Goal: Task Accomplishment & Management: Use online tool/utility

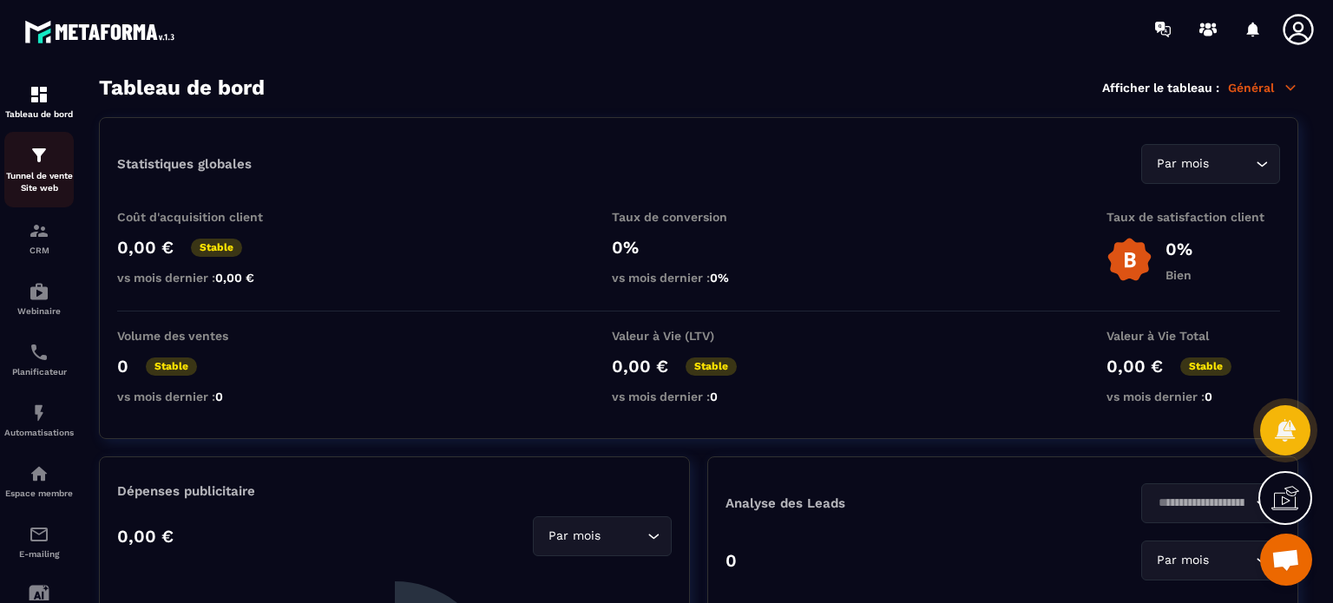
click at [43, 174] on p "Tunnel de vente Site web" at bounding box center [38, 182] width 69 height 24
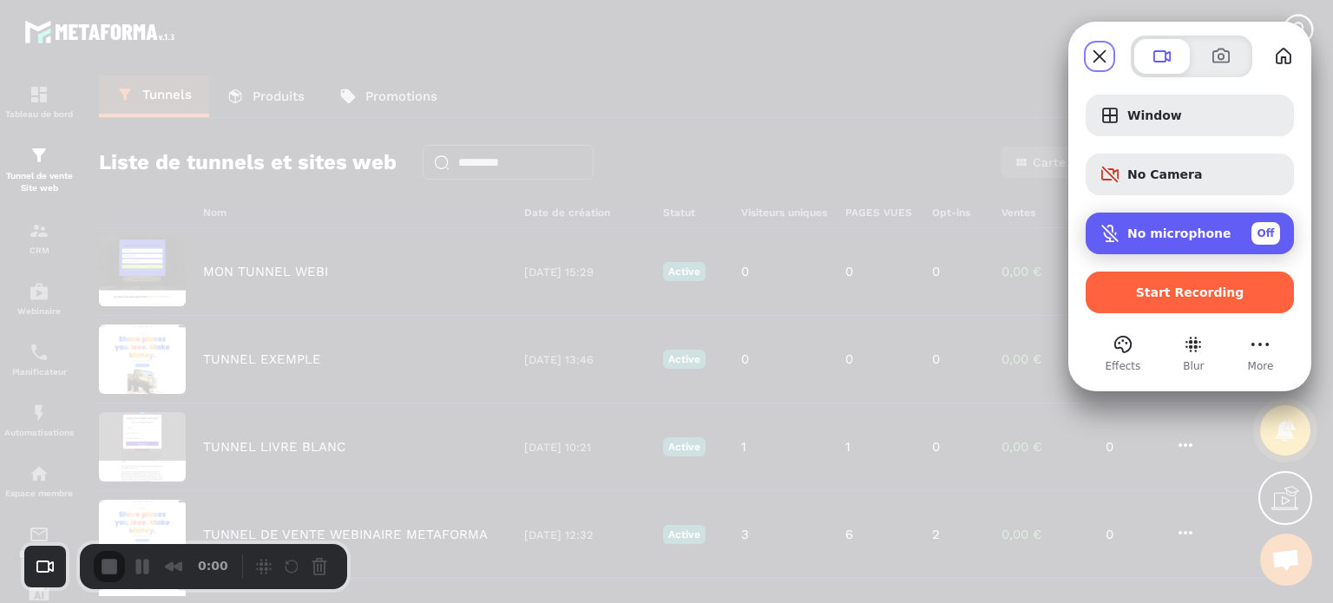
click at [1141, 244] on div "No microphone Off" at bounding box center [1203, 233] width 153 height 23
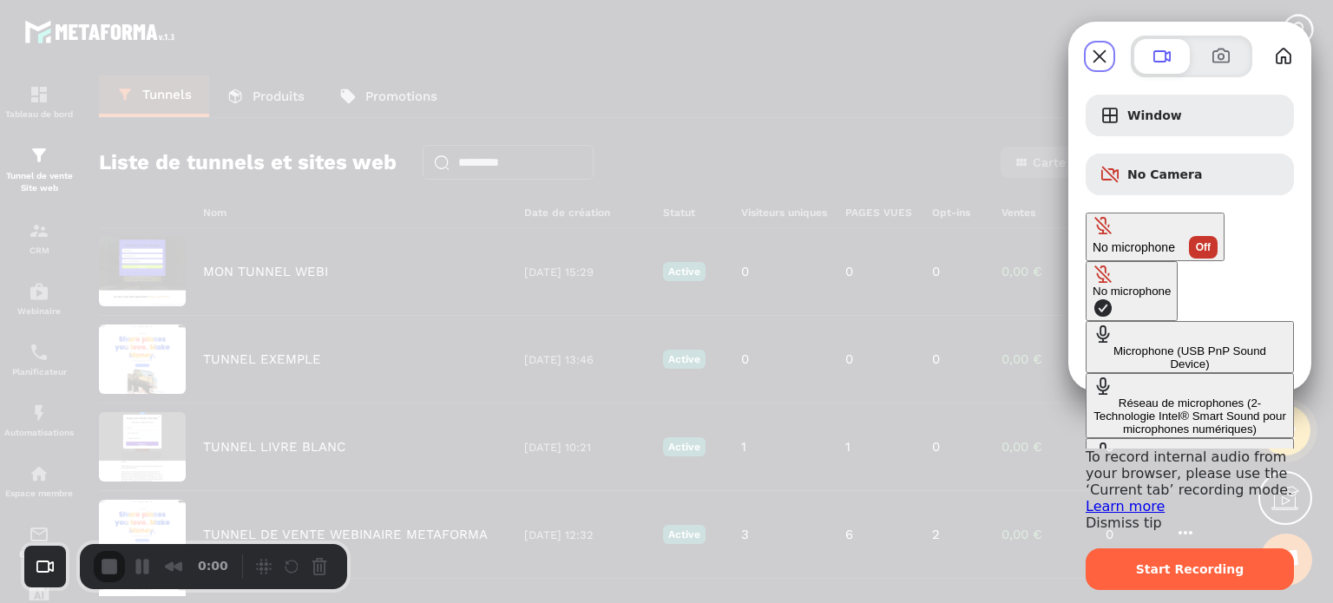
click at [1085, 321] on Device\) "Microphone (USB PnP Sound Device)" at bounding box center [1189, 347] width 208 height 52
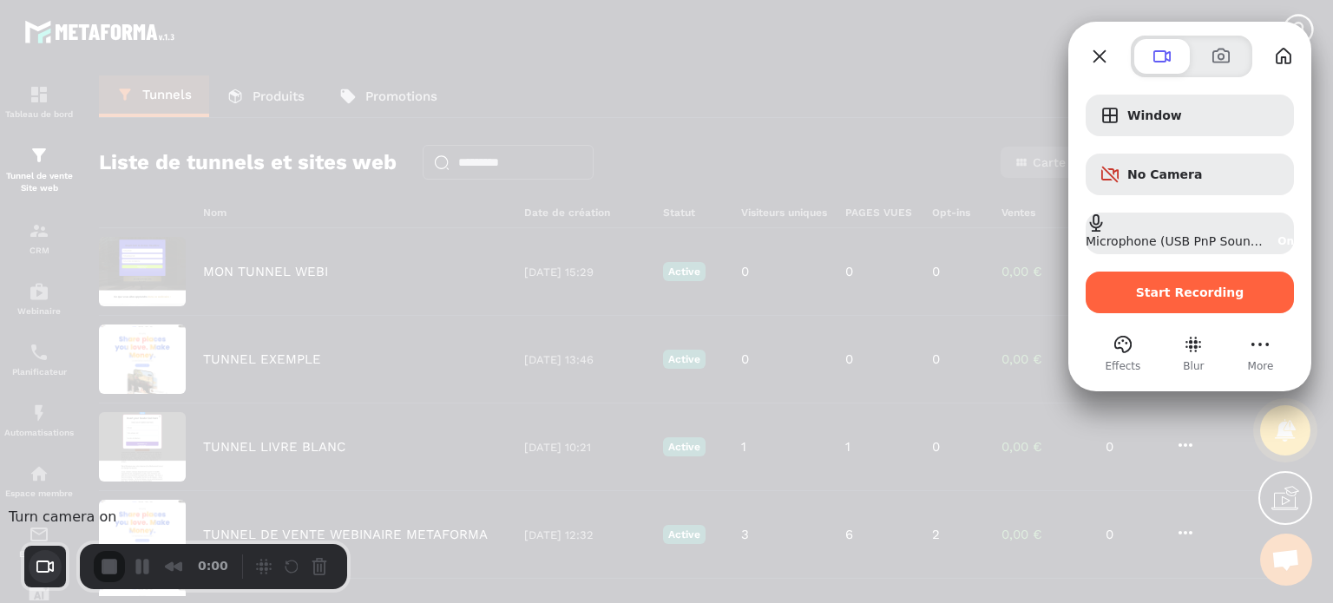
click at [46, 568] on button "Choose camera" at bounding box center [45, 566] width 33 height 33
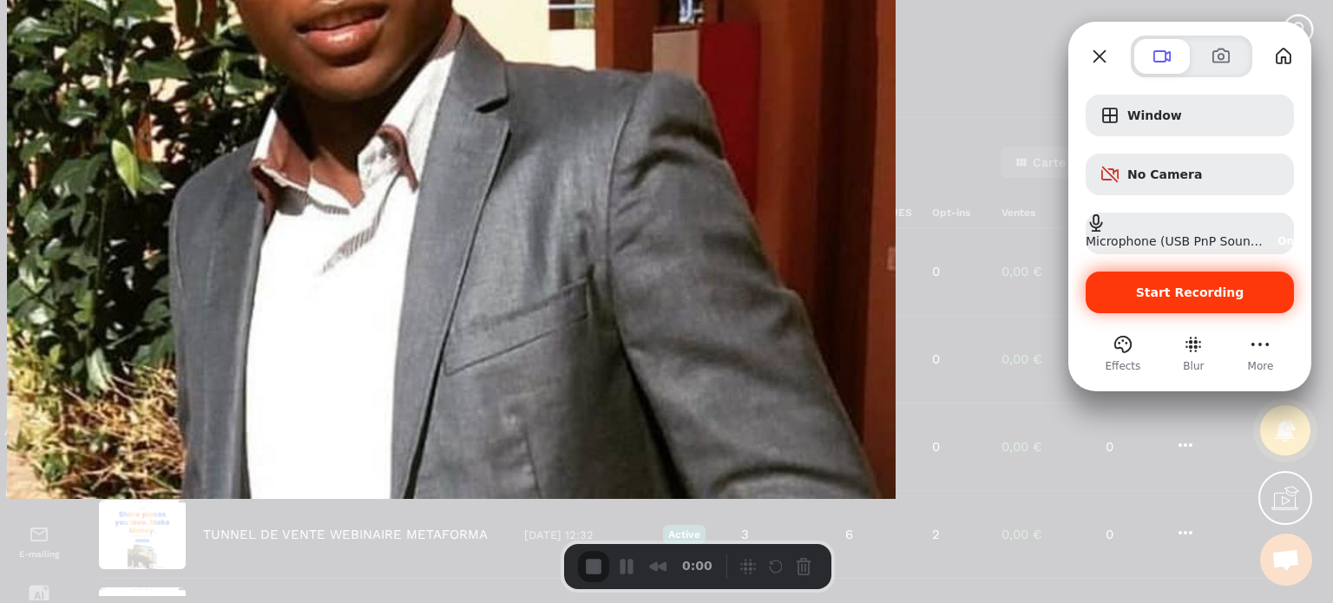
click at [1142, 297] on span "Start Recording" at bounding box center [1189, 292] width 180 height 14
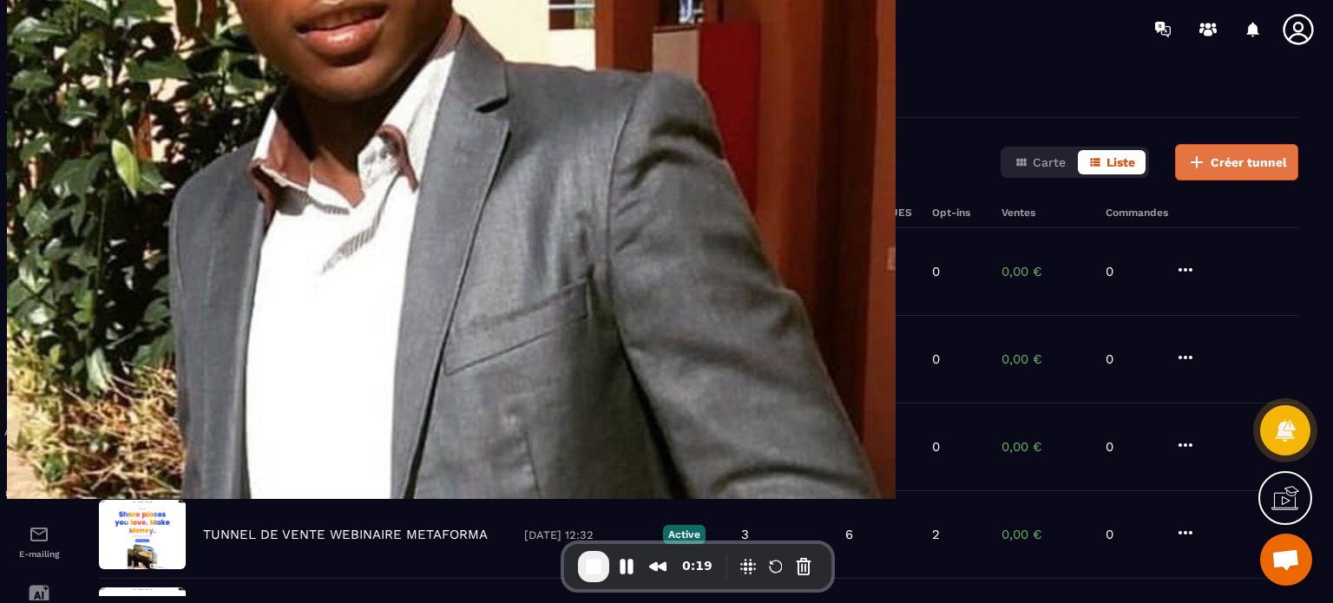
click at [1215, 168] on span "Créer tunnel" at bounding box center [1248, 162] width 76 height 17
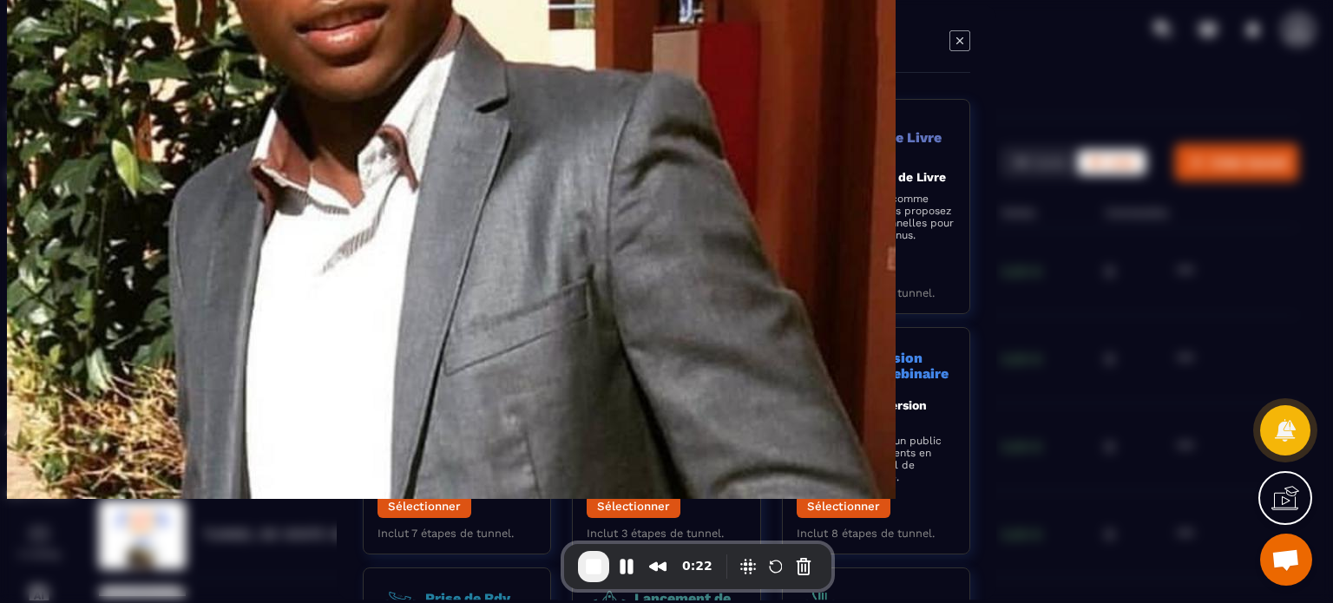
click at [646, 274] on button "Sélectionner" at bounding box center [634, 265] width 94 height 23
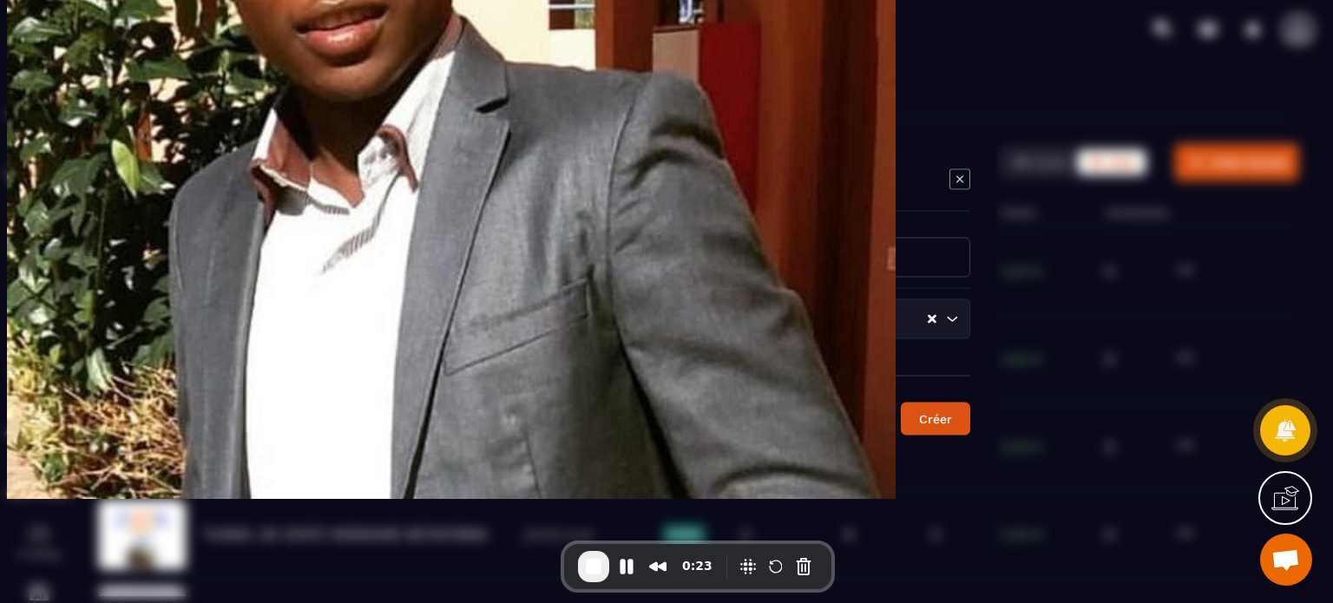
click at [613, 259] on input "Modal window" at bounding box center [743, 257] width 456 height 40
type input "**********"
click at [901, 402] on button "Créer" at bounding box center [935, 418] width 69 height 33
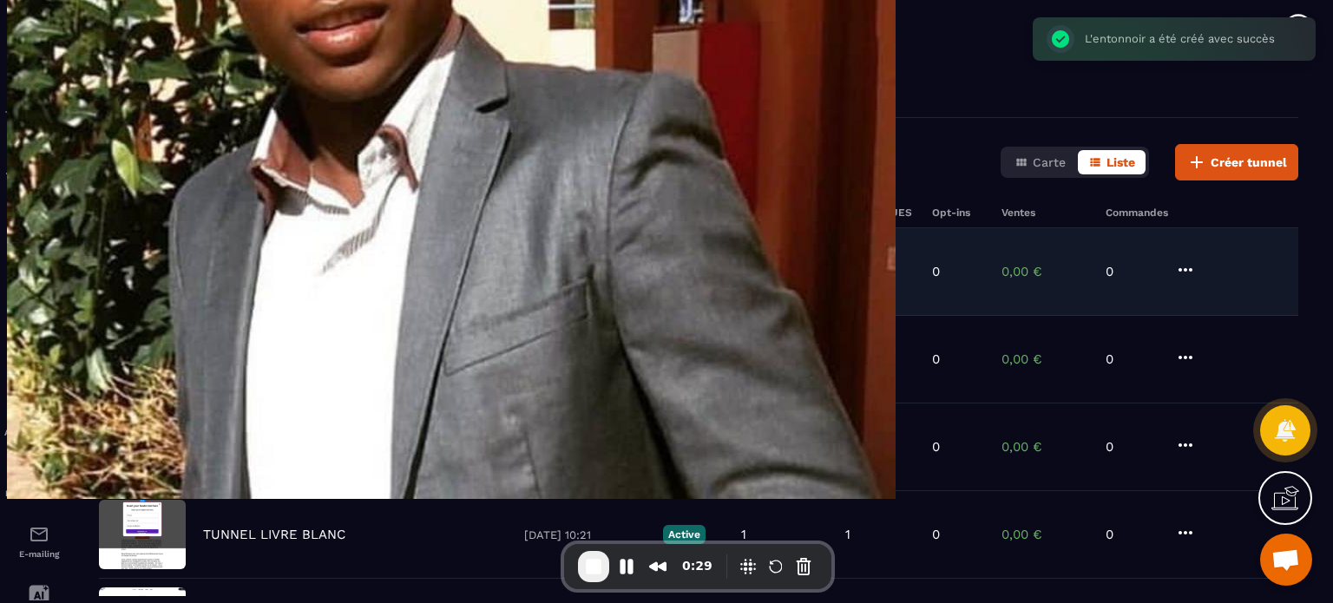
click at [267, 264] on p "TUNNEL PDF" at bounding box center [244, 272] width 82 height 16
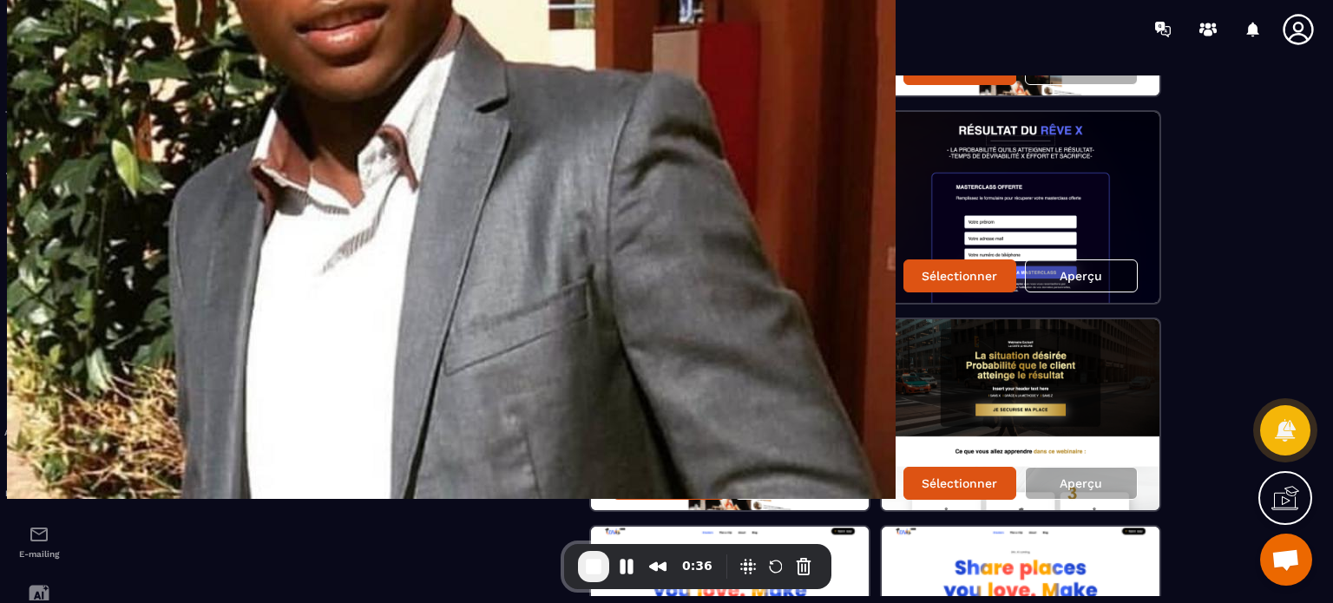
scroll to position [937, 0]
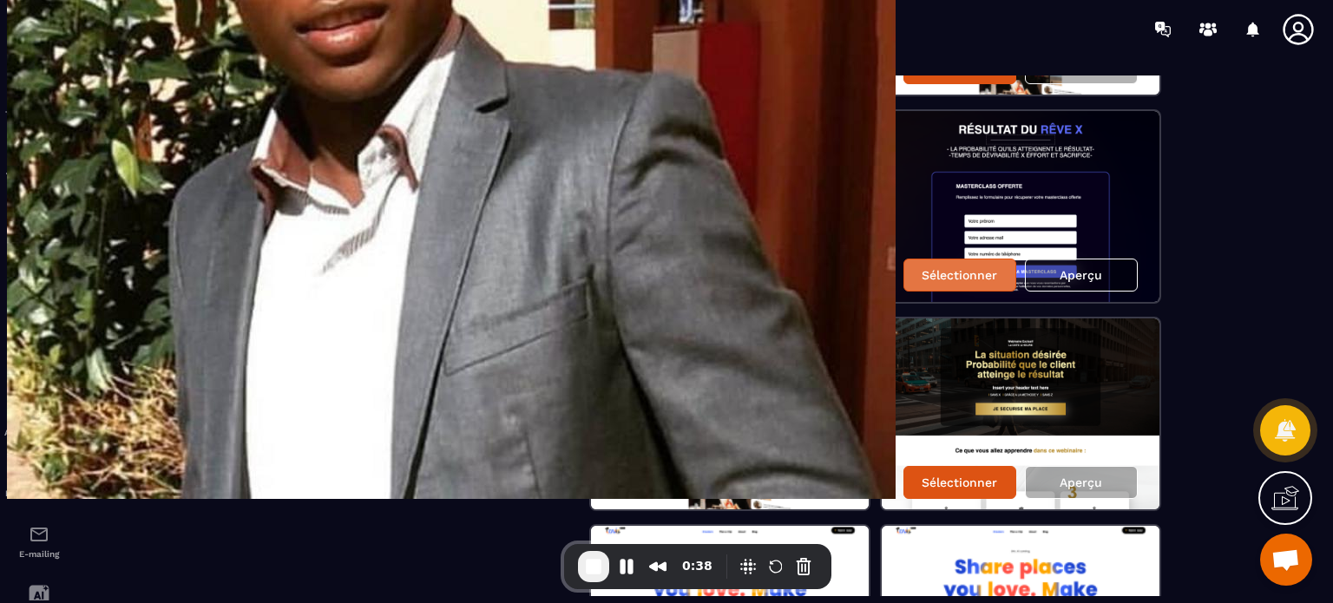
click at [955, 271] on p "Sélectionner" at bounding box center [958, 275] width 75 height 14
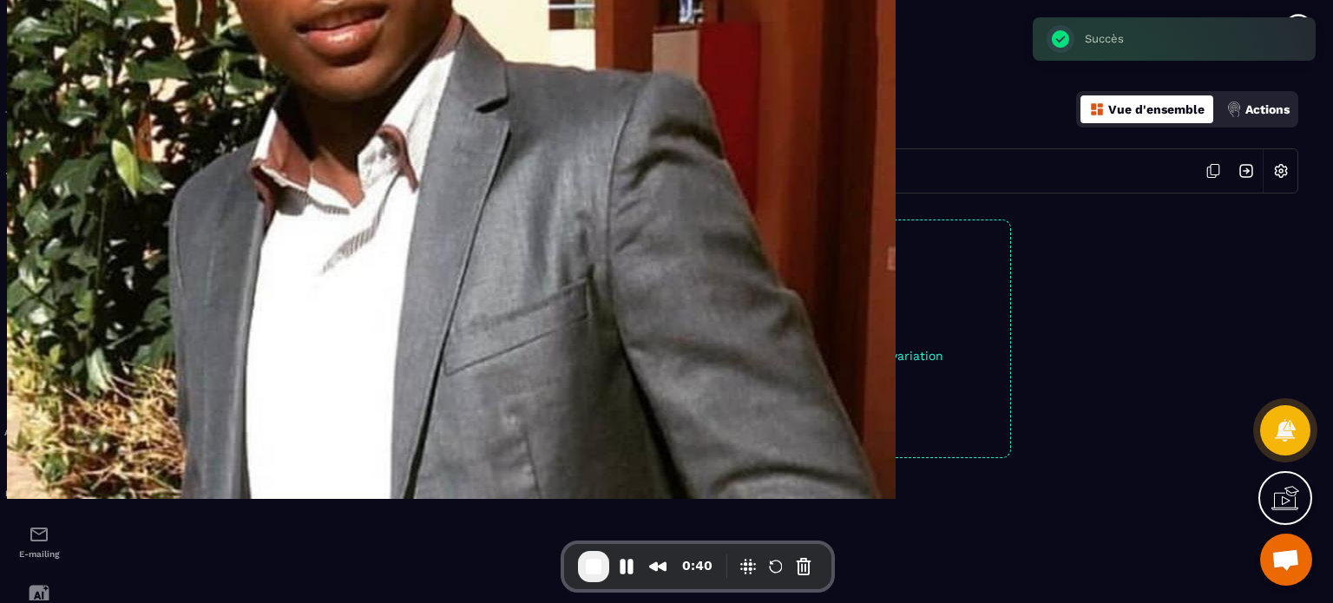
click at [565, 423] on span "Éditer la page" at bounding box center [556, 425] width 75 height 13
